Goal: Find specific page/section: Find specific page/section

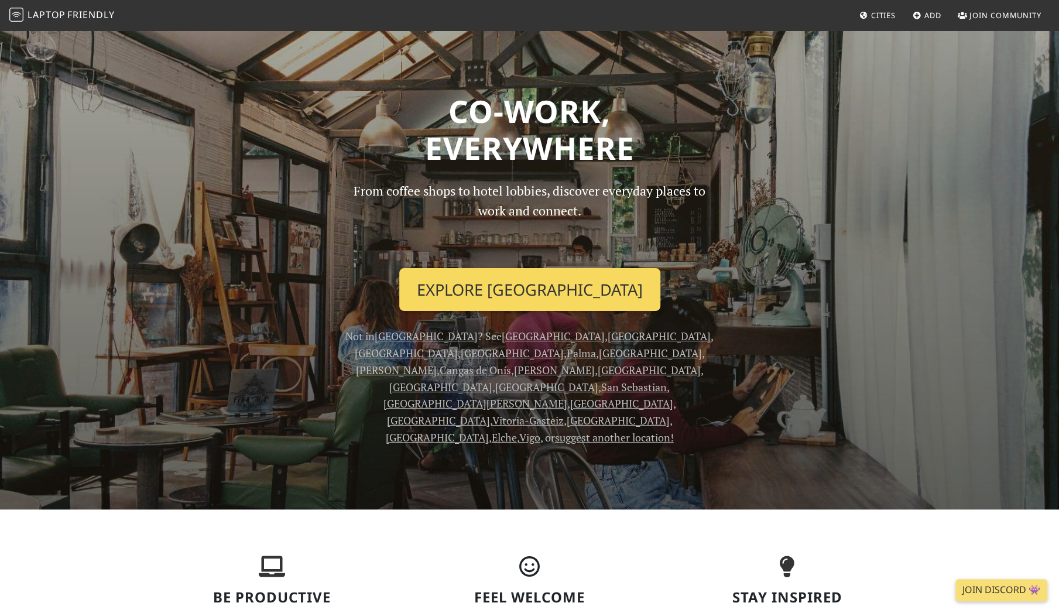
click at [560, 291] on link "Explore Madrid" at bounding box center [529, 289] width 261 height 43
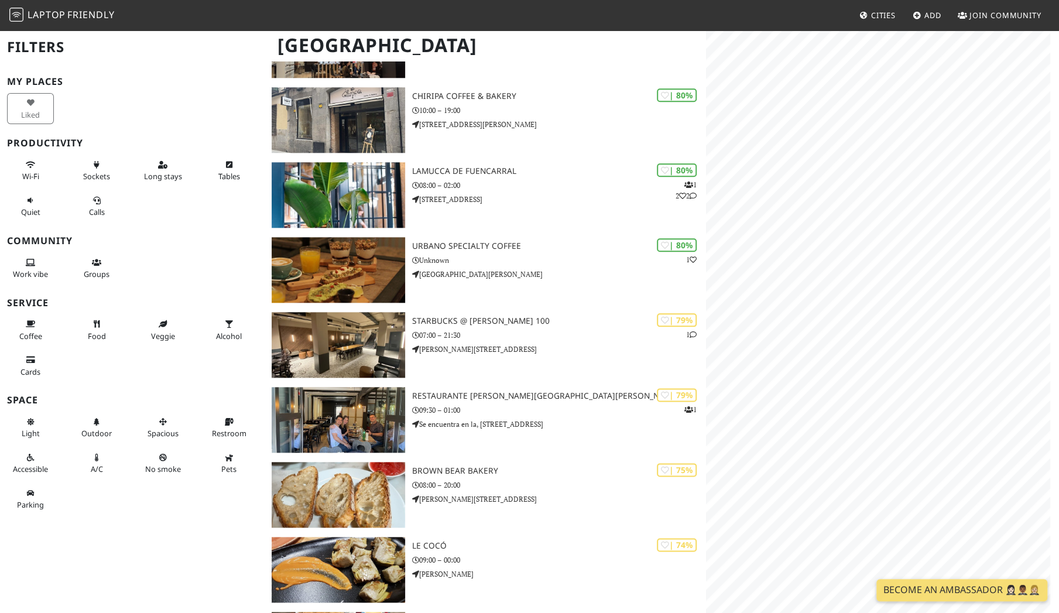
scroll to position [936, 0]
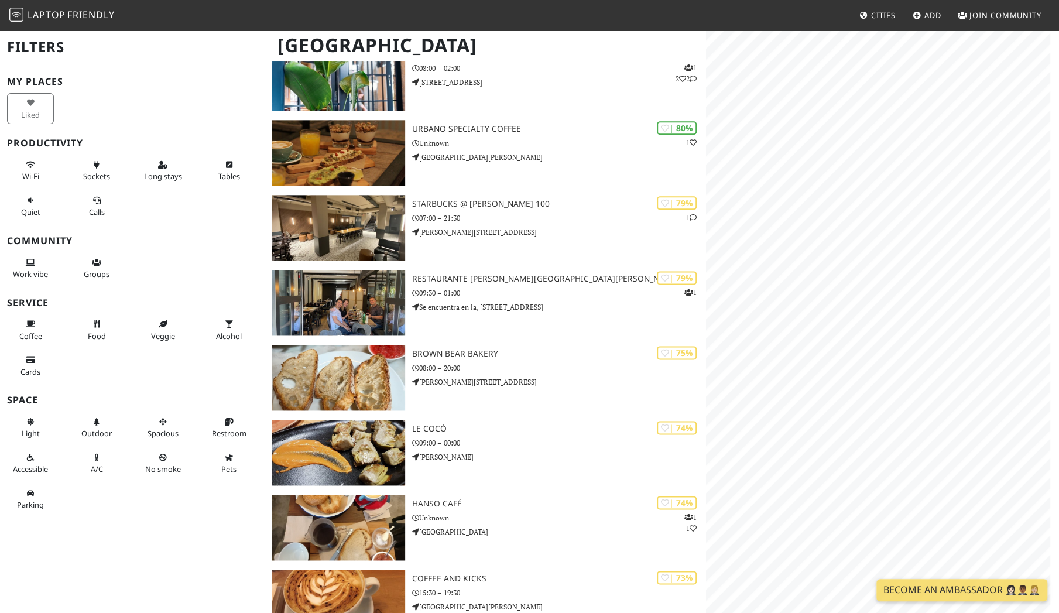
click at [33, 16] on span "Laptop" at bounding box center [47, 14] width 38 height 13
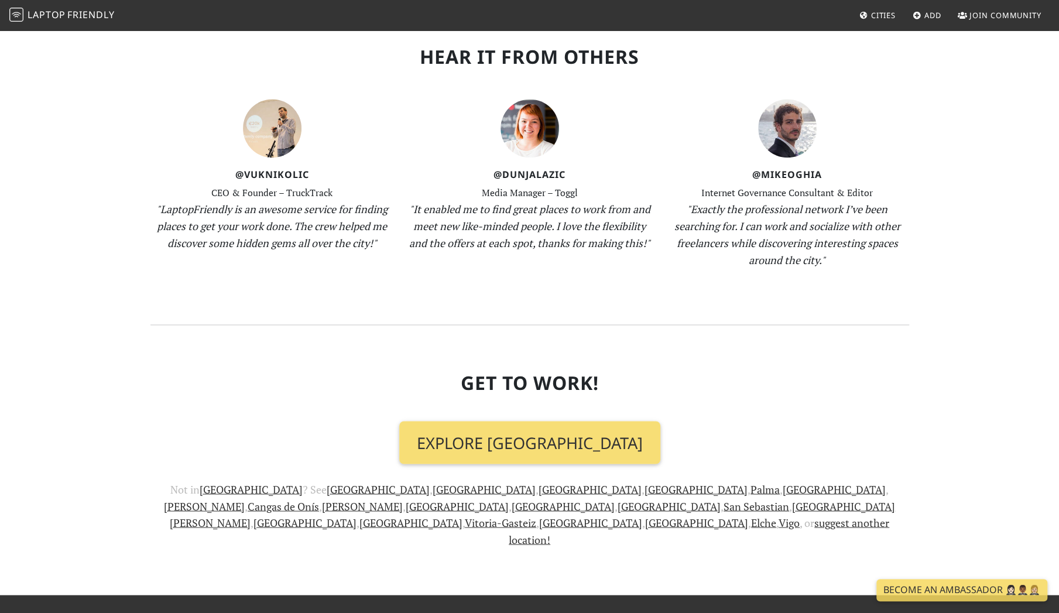
scroll to position [1204, 0]
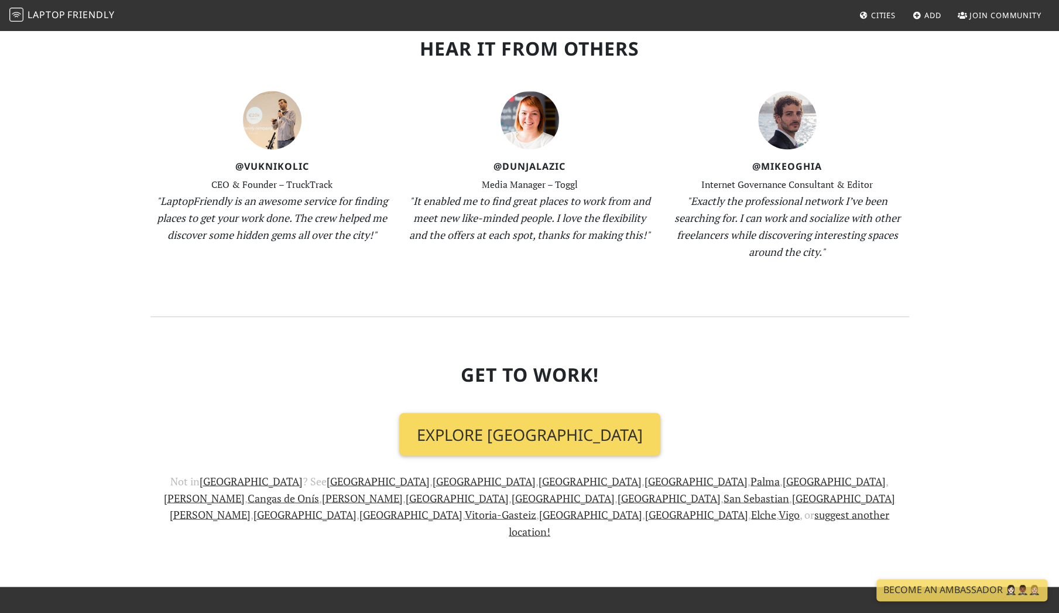
click at [527, 413] on link "Explore Madrid" at bounding box center [529, 434] width 261 height 43
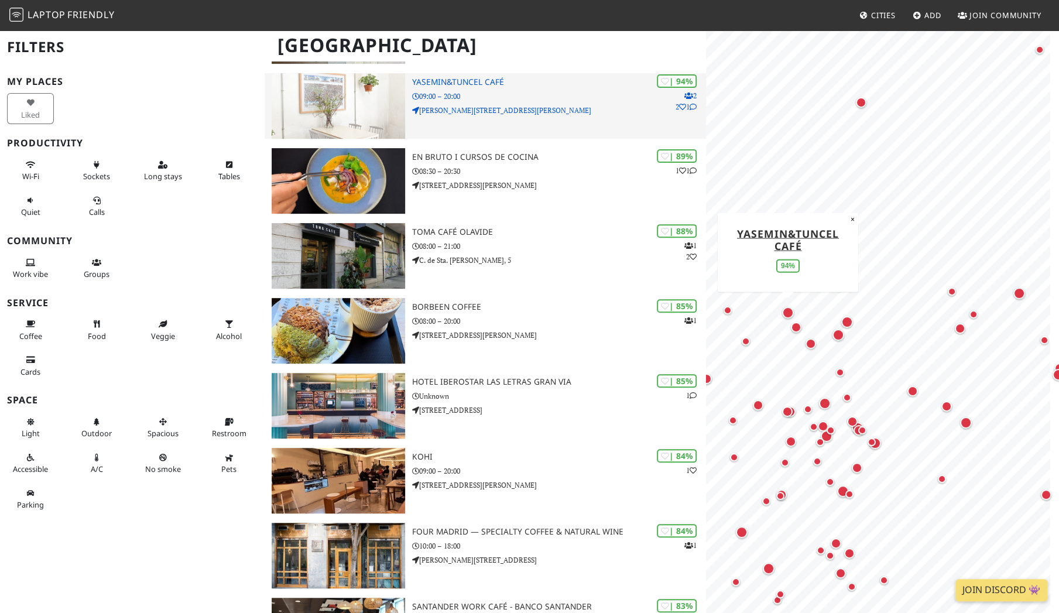
scroll to position [351, 0]
